Goal: Find specific page/section: Find specific page/section

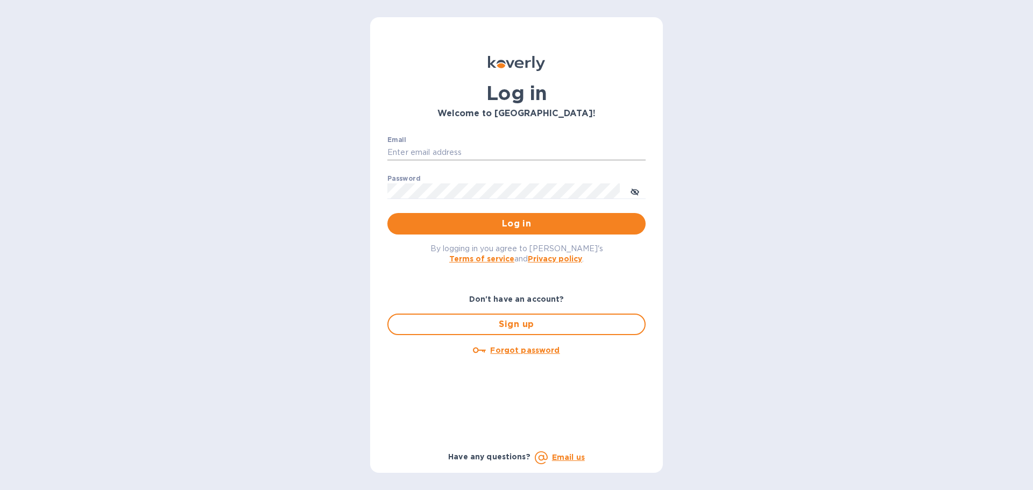
click at [420, 154] on input "Email" at bounding box center [516, 153] width 258 height 16
type input "christine.williams@yhbcpa.com"
click at [387, 213] on button "Log in" at bounding box center [516, 224] width 258 height 22
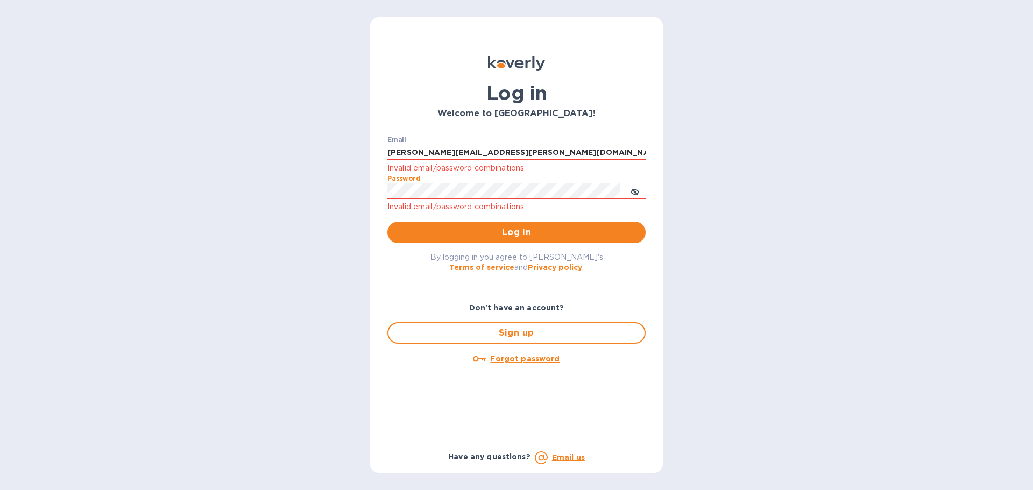
click at [387, 222] on button "Log in" at bounding box center [516, 233] width 258 height 22
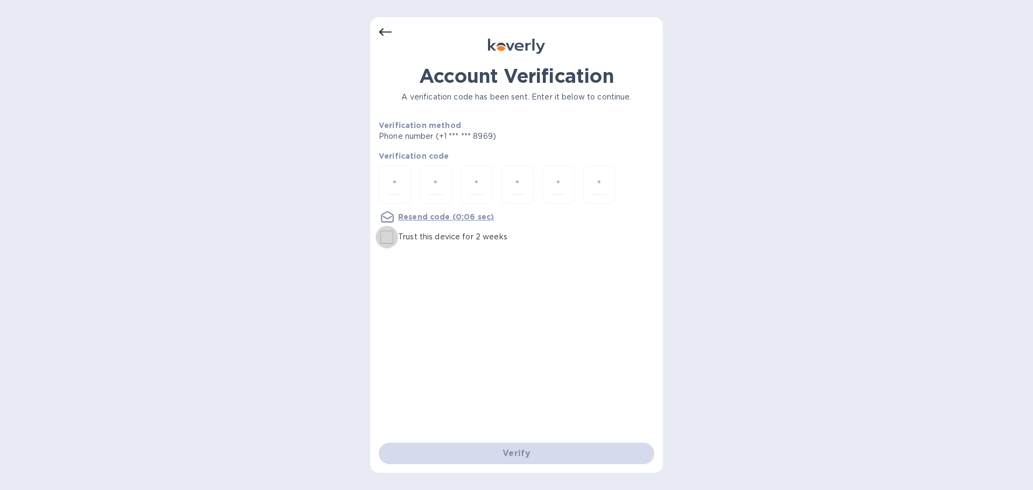
click at [386, 240] on input "Trust this device for 2 weeks" at bounding box center [387, 237] width 23 height 23
checkbox input "true"
click at [388, 184] on input "number" at bounding box center [395, 185] width 14 height 20
type input "7"
type input "5"
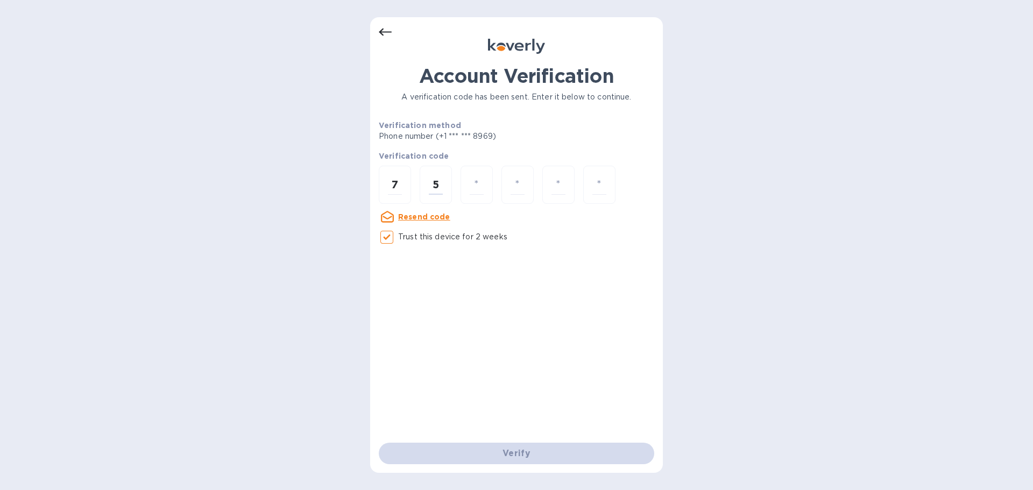
type input "5"
type input "0"
type input "9"
type input "0"
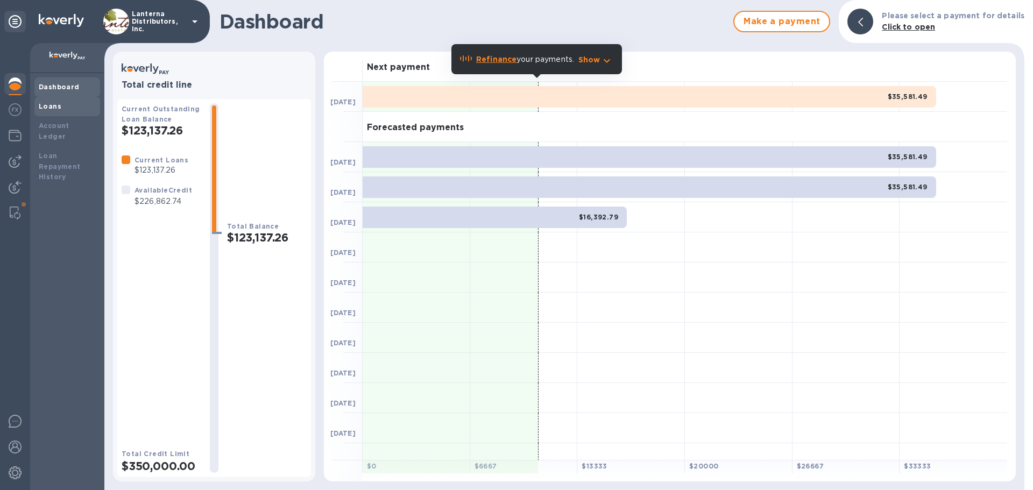
click at [51, 110] on b "Loans" at bounding box center [50, 106] width 23 height 8
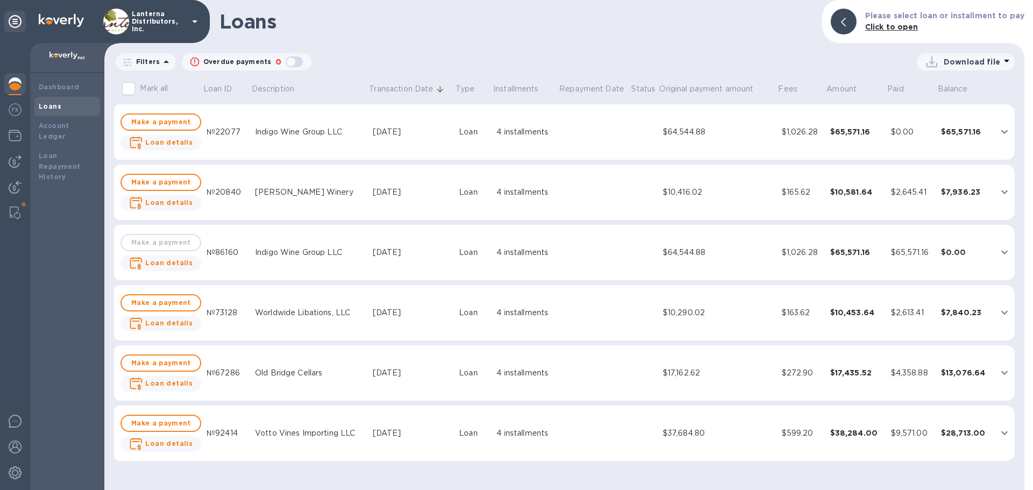
click at [963, 61] on p "Download file" at bounding box center [972, 61] width 56 height 11
click at [942, 117] on li "PDF file" at bounding box center [966, 118] width 73 height 30
click at [13, 131] on img at bounding box center [15, 135] width 13 height 13
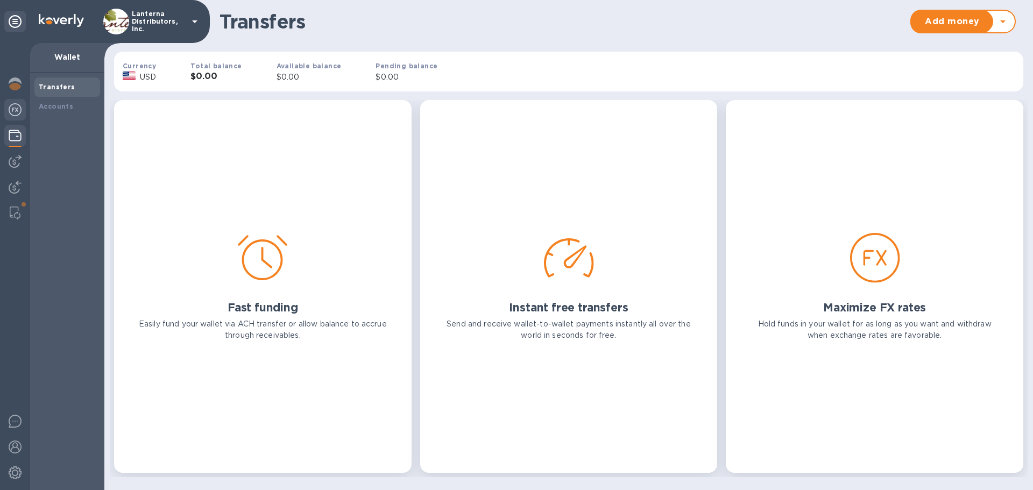
click at [13, 111] on img at bounding box center [15, 109] width 13 height 13
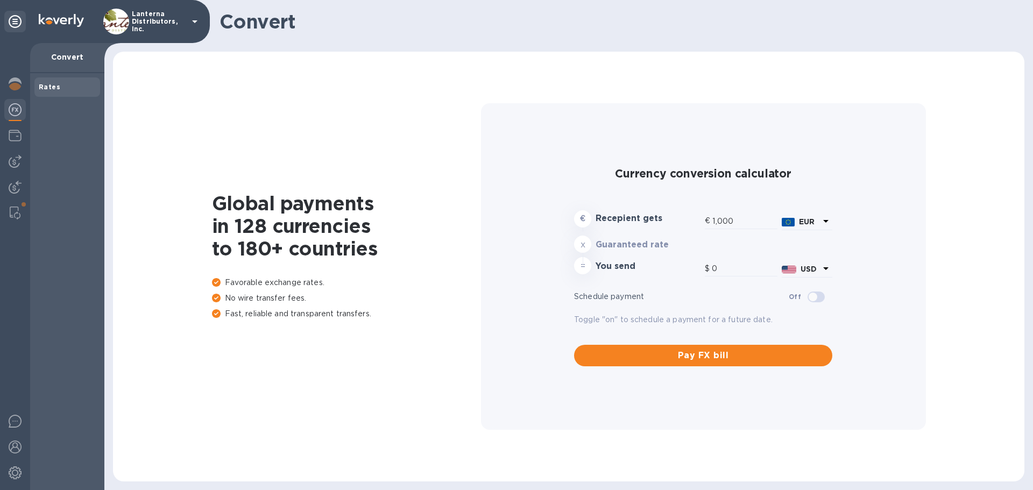
type input "1,172.2"
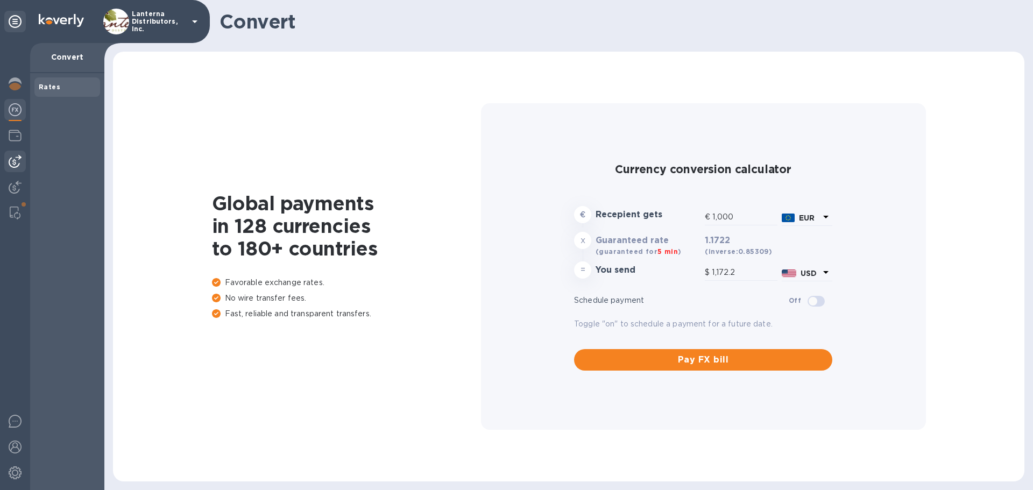
click at [15, 158] on img at bounding box center [15, 161] width 13 height 13
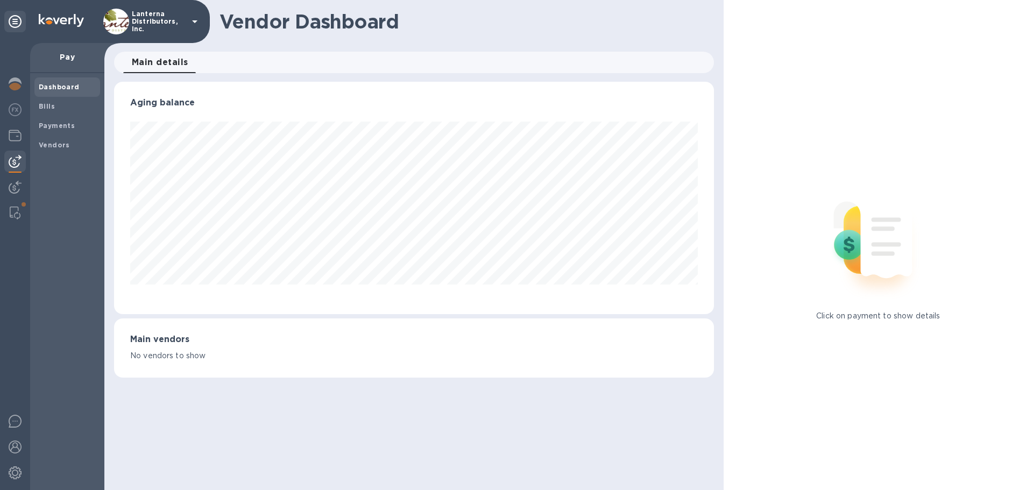
scroll to position [232, 599]
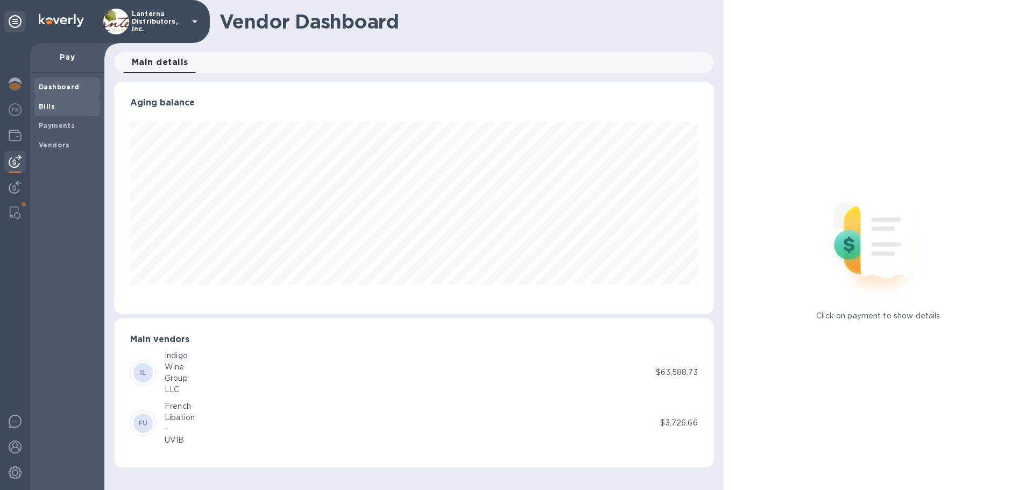
click at [48, 104] on b "Bills" at bounding box center [47, 106] width 16 height 8
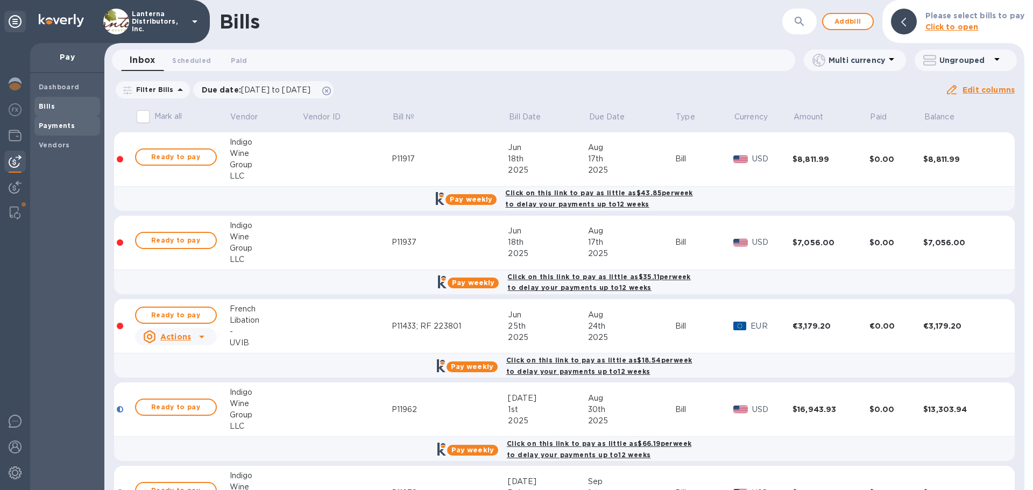
click at [51, 125] on b "Payments" at bounding box center [57, 126] width 36 height 8
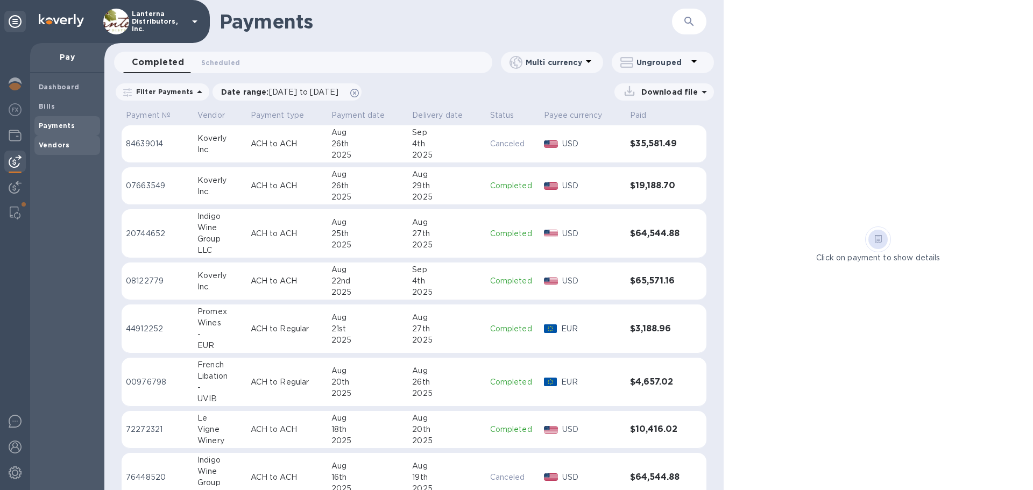
click at [52, 146] on b "Vendors" at bounding box center [54, 145] width 31 height 8
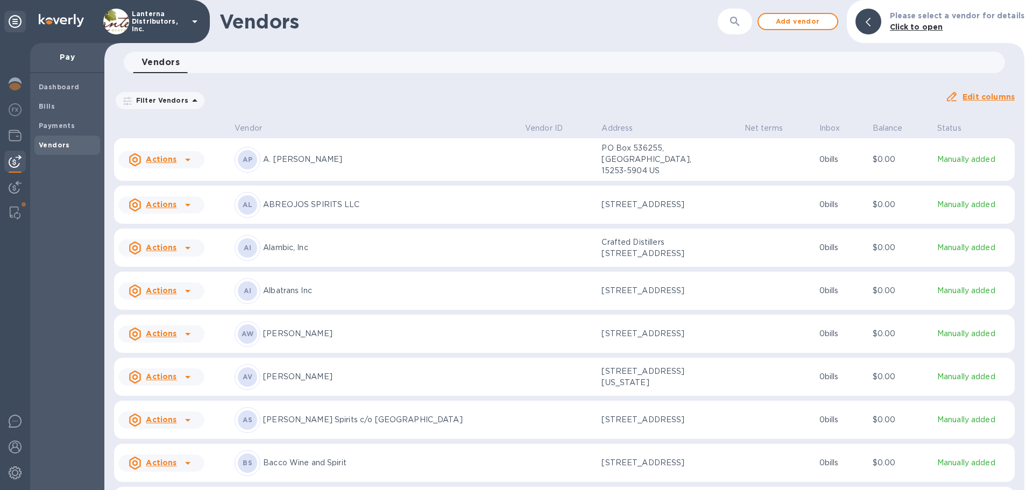
click at [169, 61] on span "Vendors 0" at bounding box center [160, 62] width 38 height 15
click at [735, 23] on icon "button" at bounding box center [734, 21] width 13 height 13
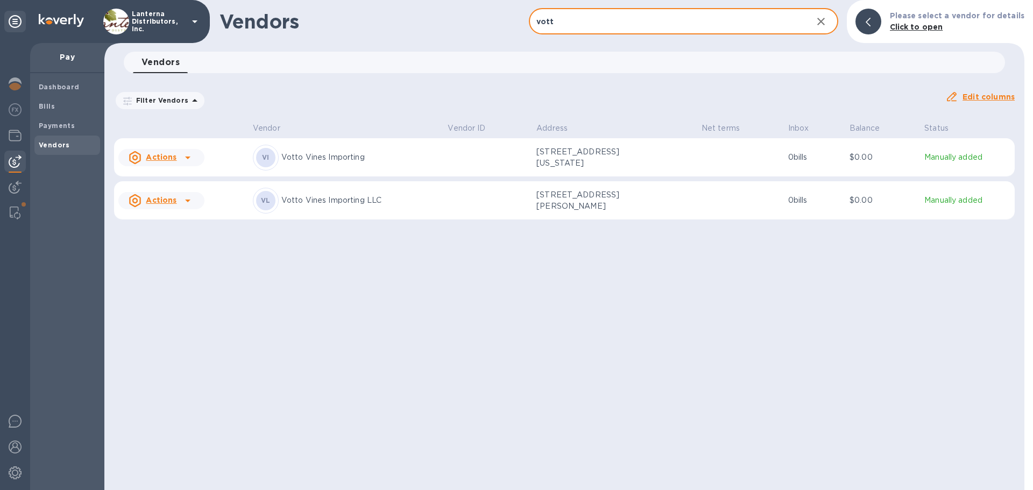
type input "vott"
click at [328, 203] on p "Votto Vines Importing LLC" at bounding box center [360, 200] width 158 height 11
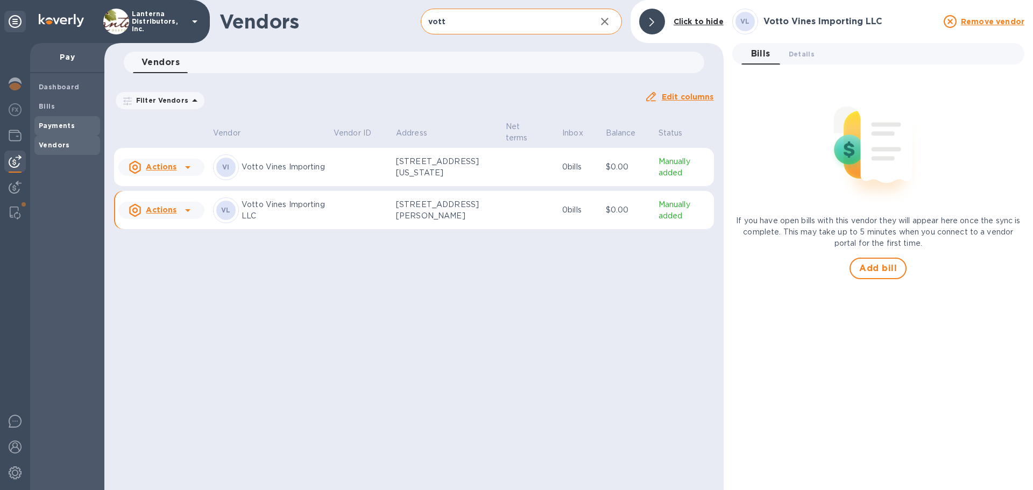
click at [54, 121] on span "Payments" at bounding box center [57, 126] width 36 height 11
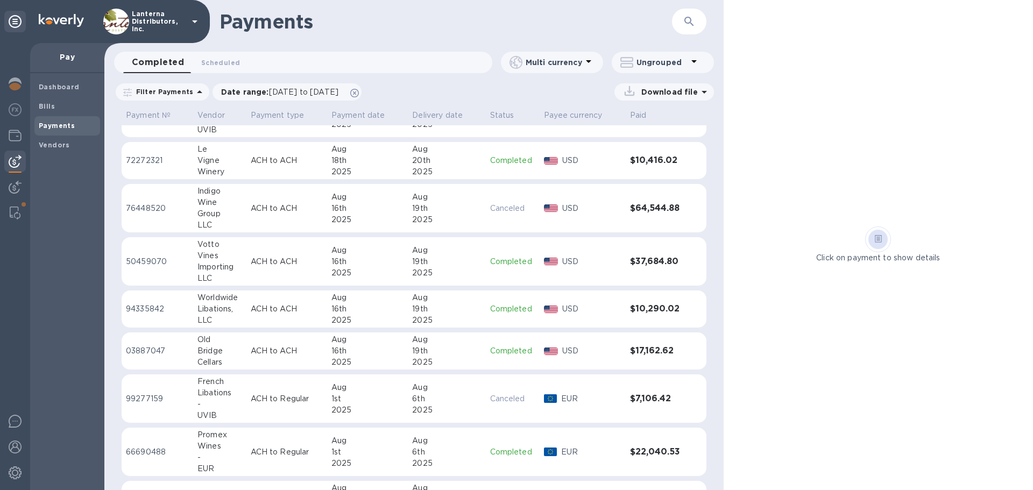
scroll to position [307, 0]
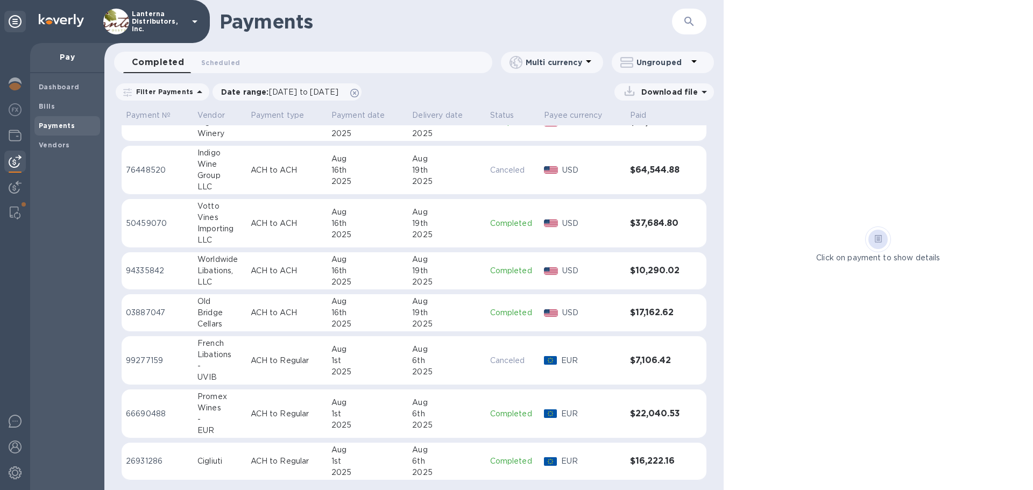
click at [211, 226] on div "Importing" at bounding box center [219, 228] width 45 height 11
